Goal: Find specific page/section: Find specific page/section

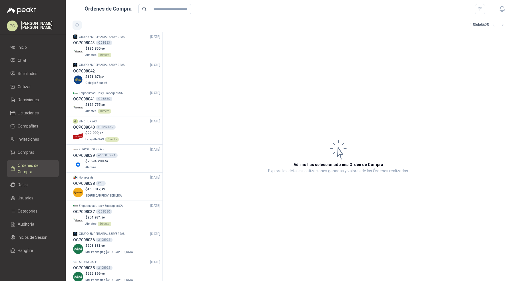
click at [75, 23] on icon "button" at bounding box center [77, 25] width 5 height 5
click at [77, 23] on icon "button" at bounding box center [77, 24] width 4 height 3
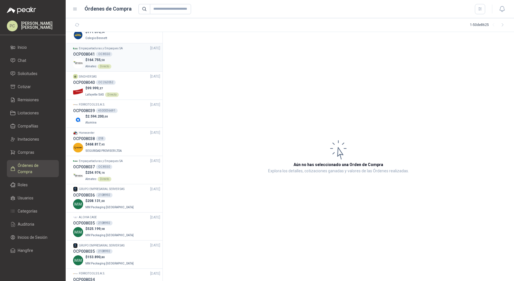
scroll to position [51, 0]
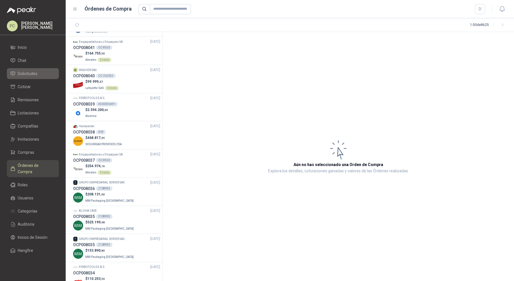
click at [29, 75] on span "Solicitudes" at bounding box center [28, 74] width 20 height 6
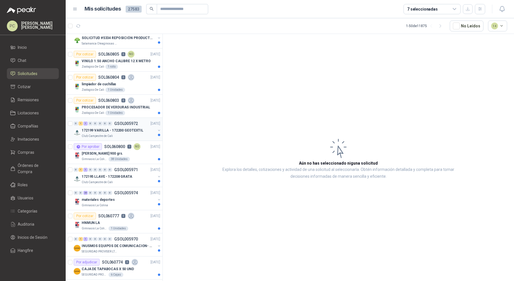
scroll to position [33, 0]
click at [139, 156] on div "Gimnasio La Colina 38 Unidades" at bounding box center [121, 158] width 79 height 5
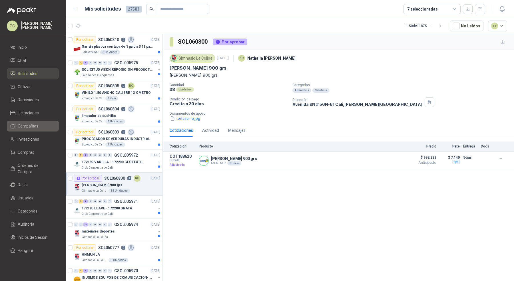
click at [30, 130] on link "Compañías" at bounding box center [33, 126] width 52 height 11
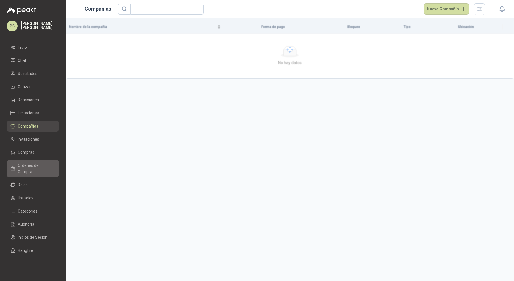
click at [35, 168] on span "Órdenes de Compra" at bounding box center [36, 169] width 36 height 13
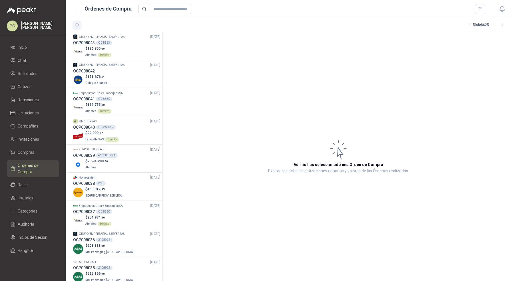
click at [78, 26] on icon "button" at bounding box center [77, 25] width 5 height 5
